Goal: Understand process/instructions

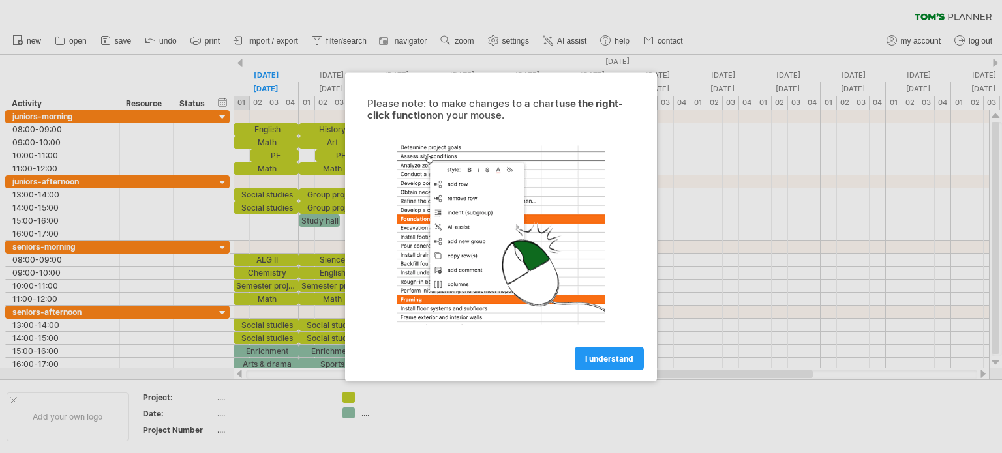
click at [596, 363] on link "I understand" at bounding box center [609, 358] width 69 height 23
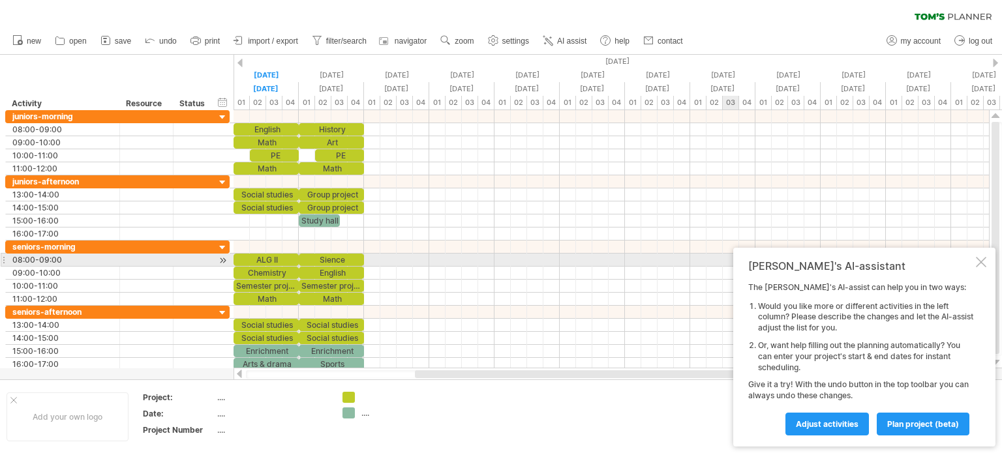
click at [982, 262] on div at bounding box center [981, 262] width 10 height 10
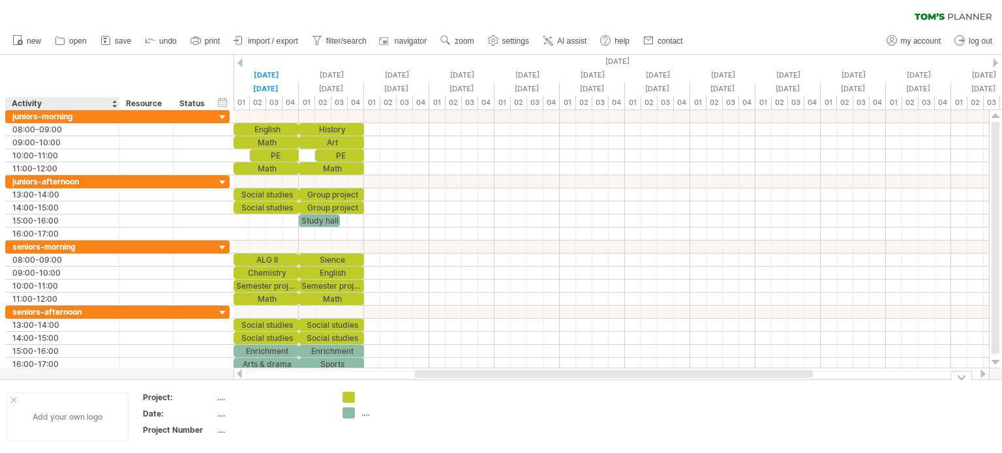
click at [14, 398] on div at bounding box center [13, 400] width 7 height 7
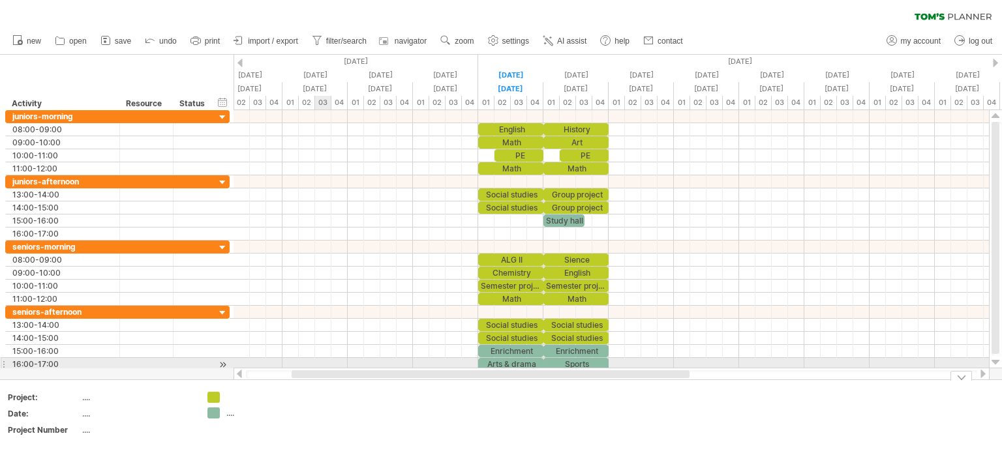
drag, startPoint x: 446, startPoint y: 372, endPoint x: 318, endPoint y: 360, distance: 128.4
click at [318, 360] on div "Trying to reach [DOMAIN_NAME] Connected again... 0% clear filter new" at bounding box center [501, 226] width 1002 height 453
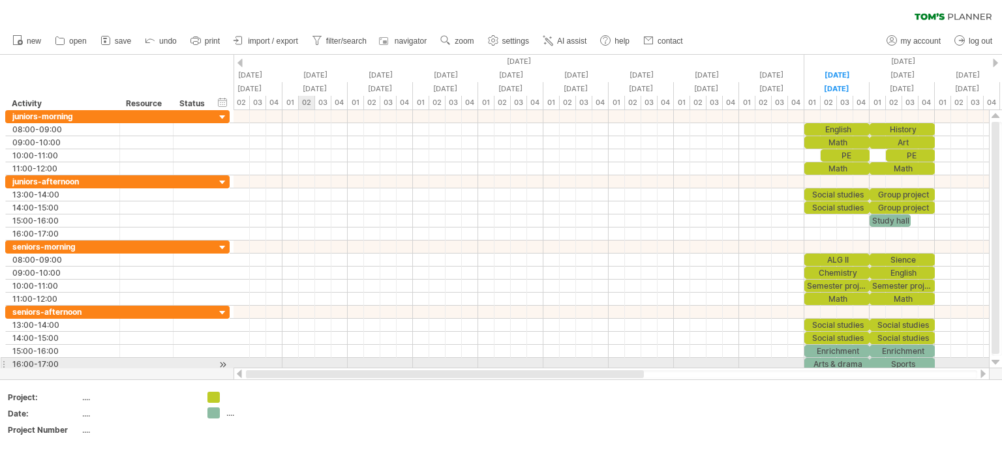
drag, startPoint x: 480, startPoint y: 376, endPoint x: 311, endPoint y: 365, distance: 169.3
click at [311, 365] on div "Trying to reach [DOMAIN_NAME] Connected again... 0% clear filter new" at bounding box center [501, 226] width 1002 height 453
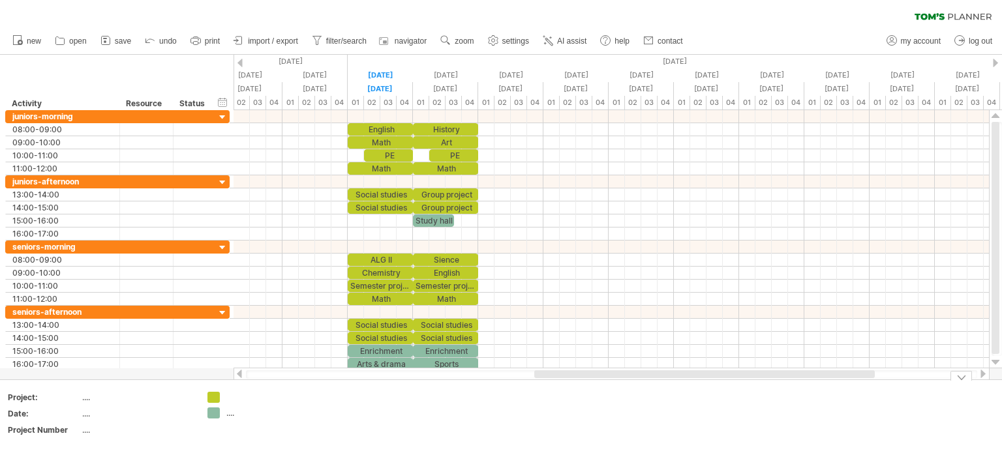
drag, startPoint x: 519, startPoint y: 374, endPoint x: 687, endPoint y: 389, distance: 168.3
click at [687, 389] on div "Trying to reach [DOMAIN_NAME] Connected again... 0% clear filter new" at bounding box center [501, 226] width 1002 height 453
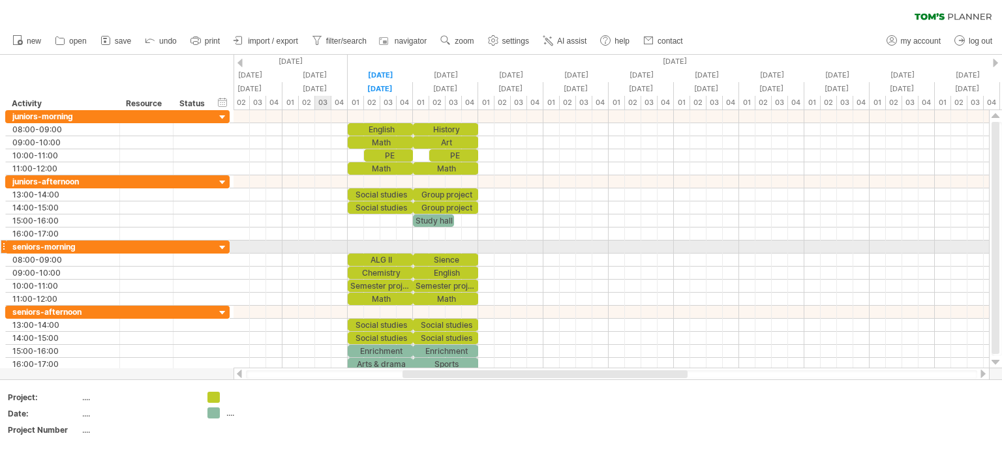
click at [325, 242] on div at bounding box center [610, 247] width 755 height 13
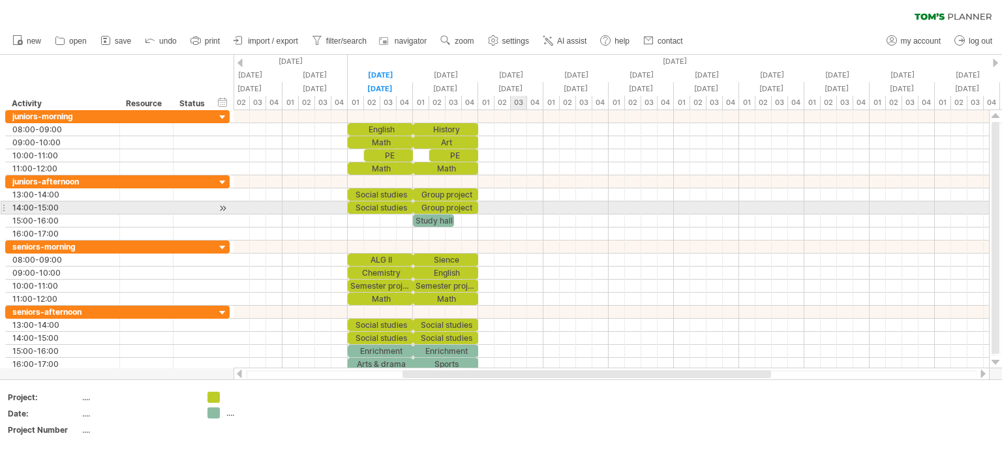
click at [517, 203] on div at bounding box center [610, 208] width 755 height 13
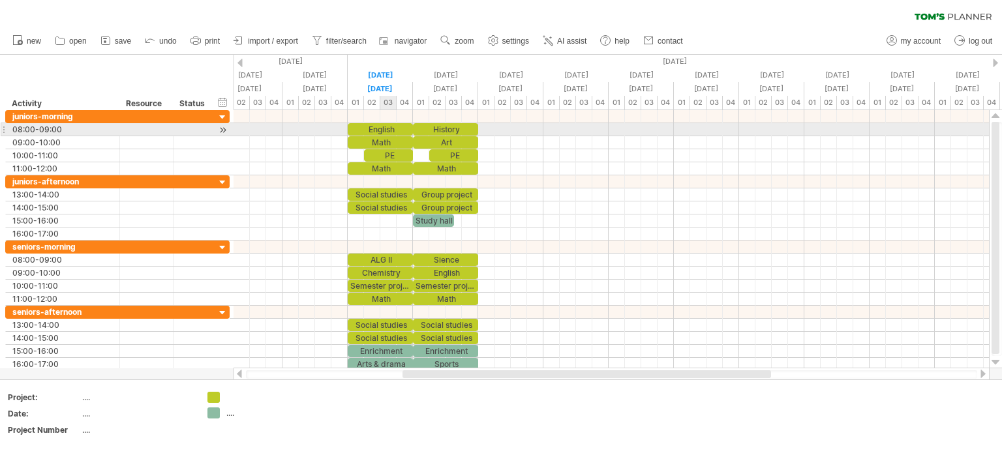
click at [380, 130] on div "English" at bounding box center [380, 129] width 65 height 12
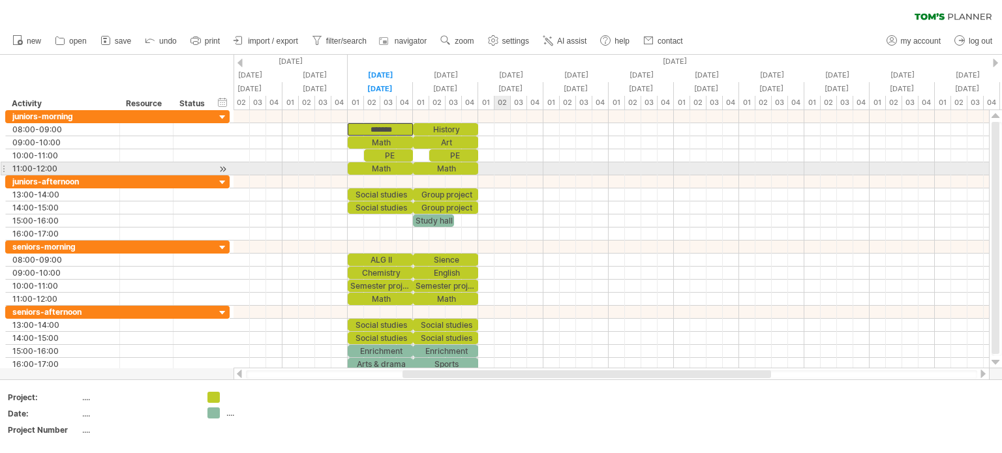
click at [508, 166] on div at bounding box center [610, 168] width 755 height 13
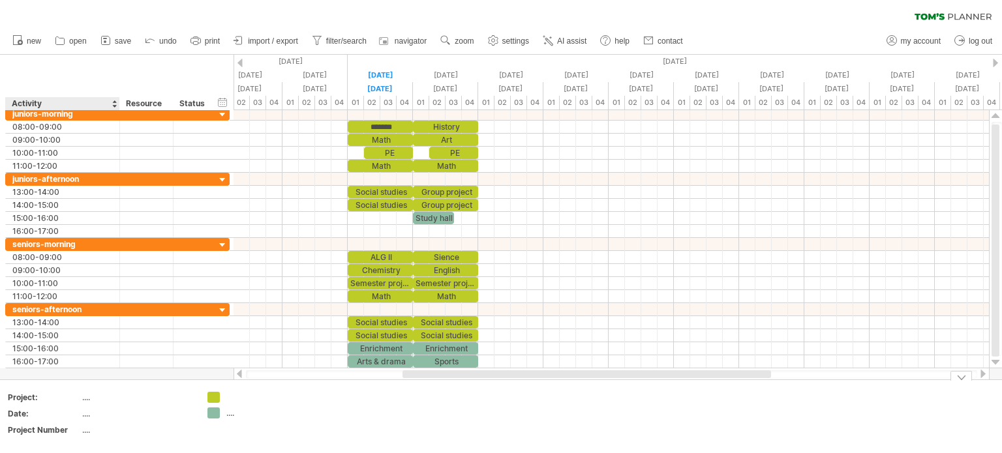
click at [91, 398] on div "...." at bounding box center [137, 397] width 110 height 11
click at [276, 37] on span "import / export" at bounding box center [273, 41] width 50 height 9
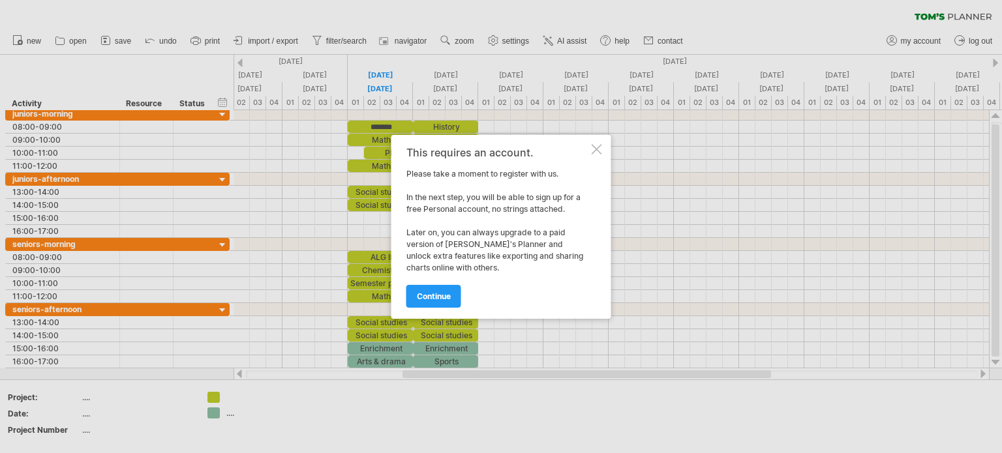
click at [595, 147] on div at bounding box center [597, 149] width 10 height 10
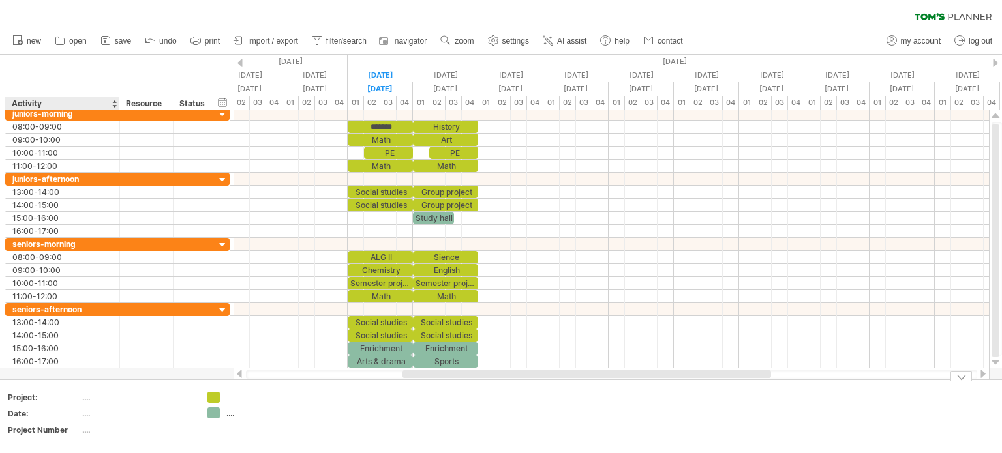
click at [85, 398] on div "...." at bounding box center [137, 397] width 110 height 11
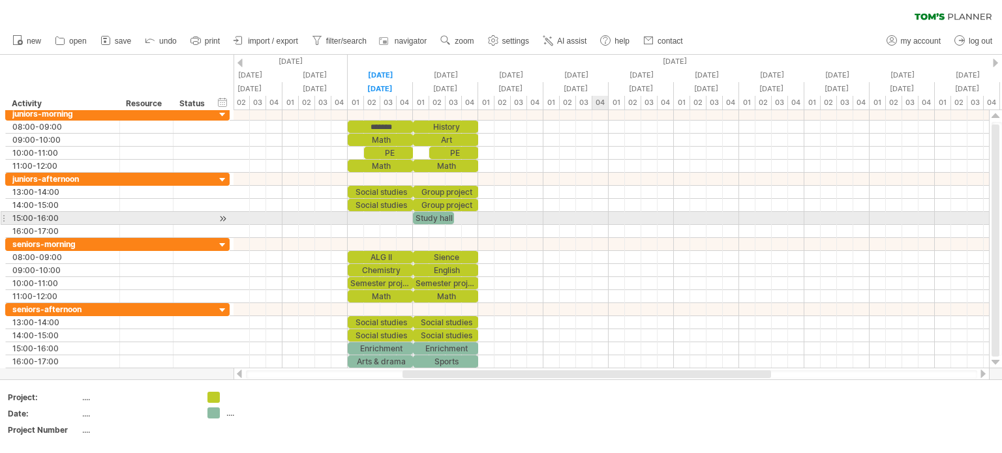
click at [601, 225] on div at bounding box center [610, 231] width 755 height 13
